Goal: Task Accomplishment & Management: Manage account settings

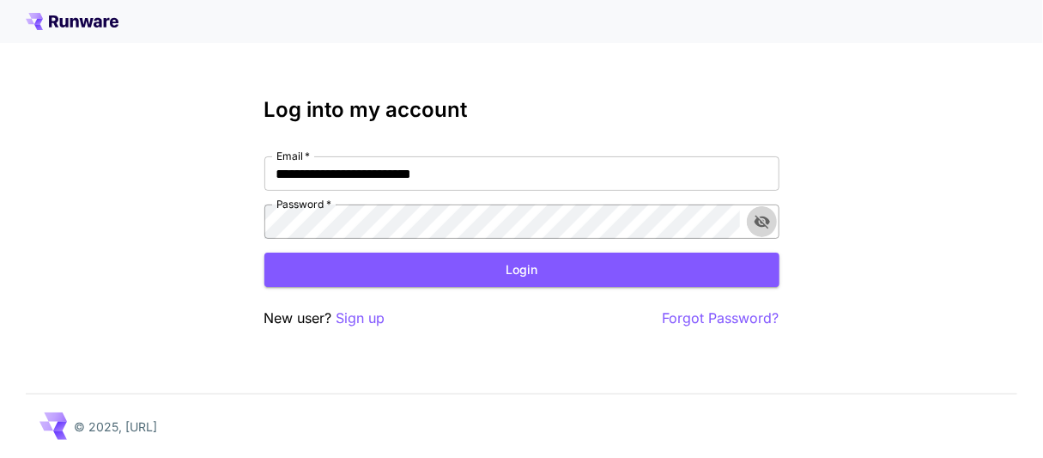
click at [766, 222] on icon "toggle password visibility" at bounding box center [761, 222] width 15 height 14
click at [766, 222] on icon "toggle password visibility" at bounding box center [761, 221] width 15 height 11
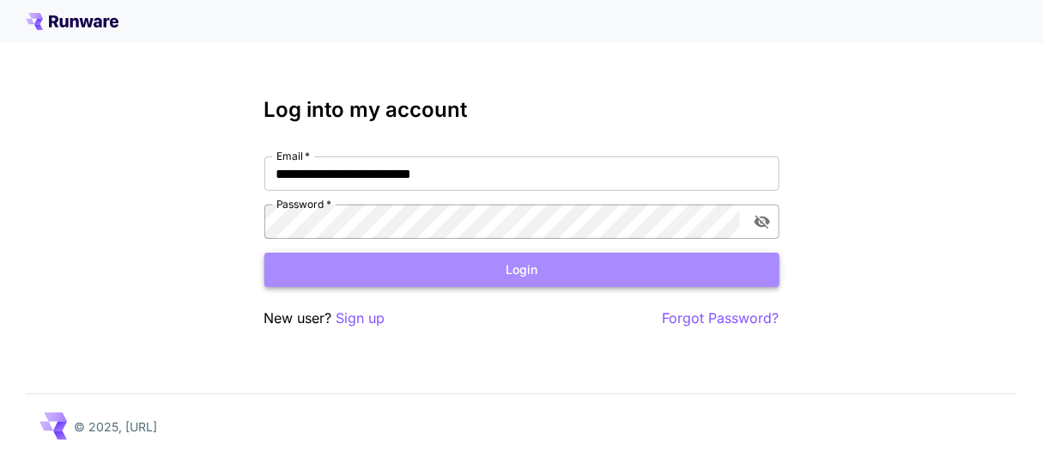
click at [592, 277] on button "Login" at bounding box center [521, 269] width 515 height 35
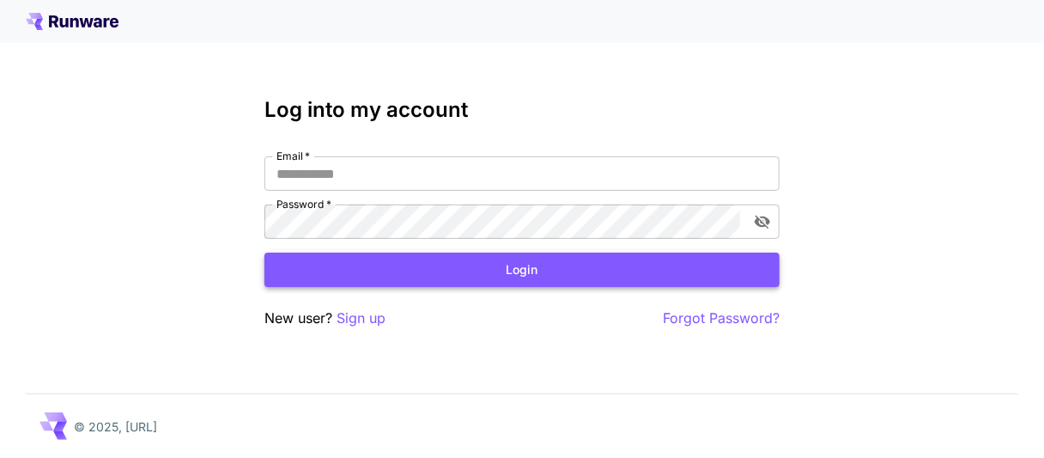
type input "**********"
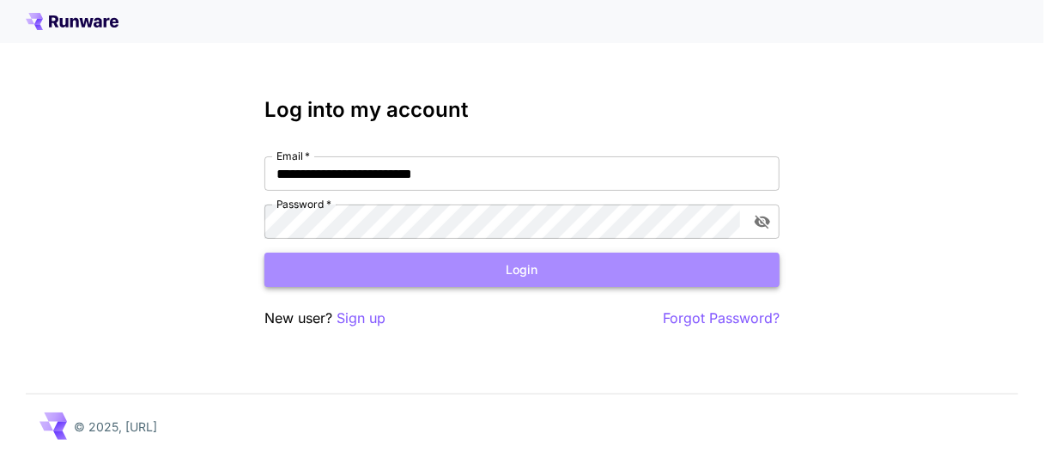
click at [532, 269] on button "Login" at bounding box center [521, 269] width 515 height 35
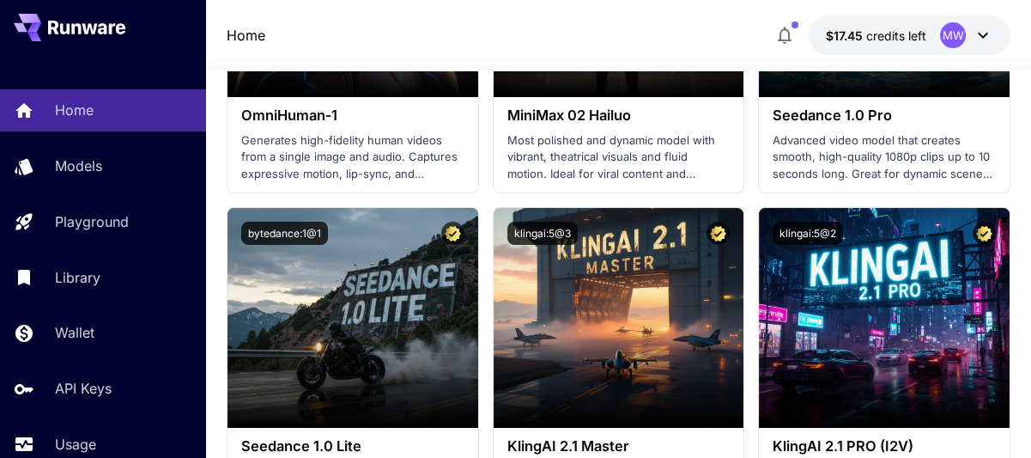
scroll to position [601, 0]
